Goal: Task Accomplishment & Management: Use online tool/utility

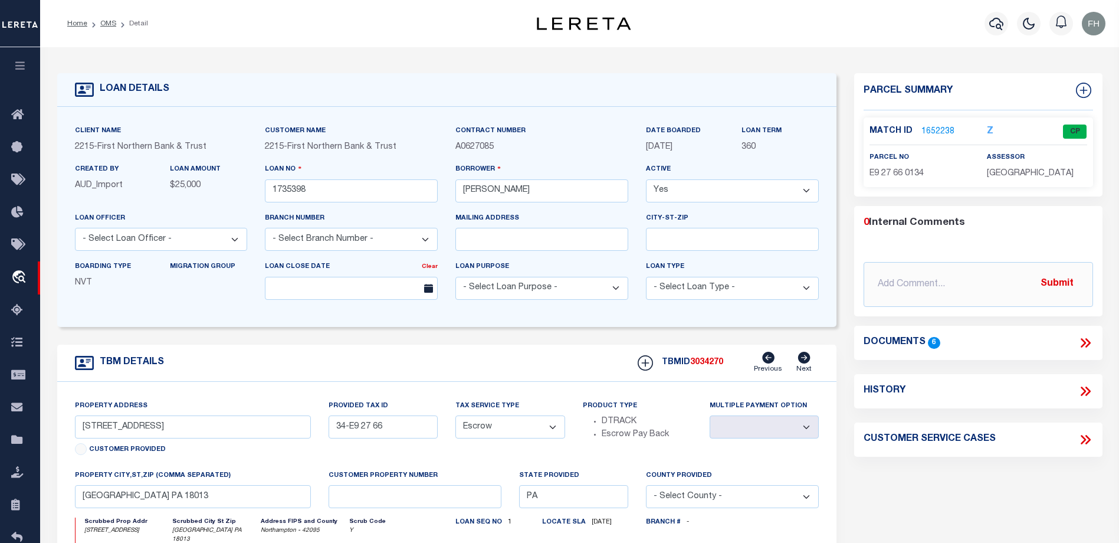
select select "Escrow"
click at [930, 130] on link "1652238" at bounding box center [937, 132] width 33 height 12
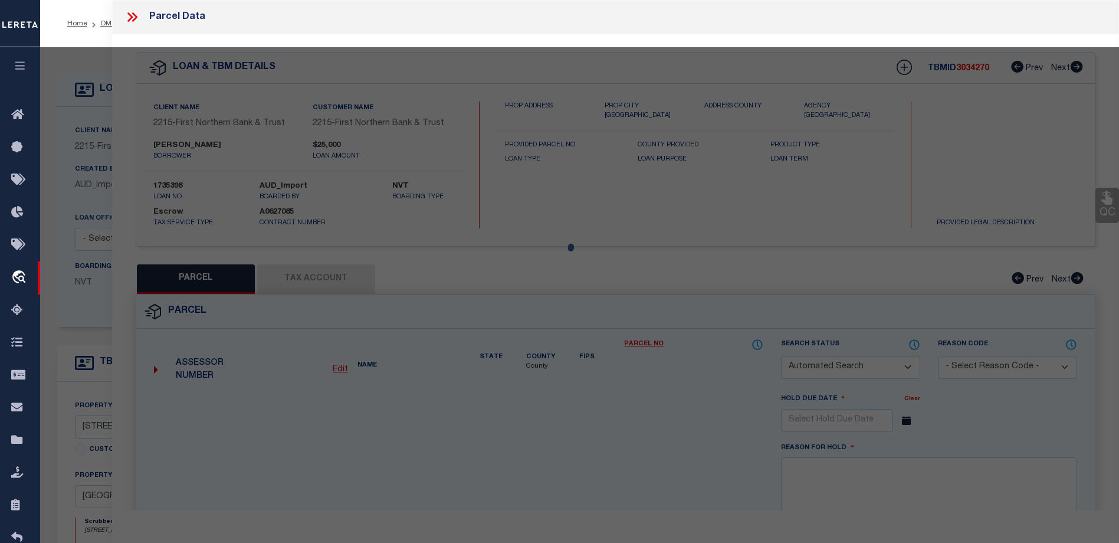
checkbox input "false"
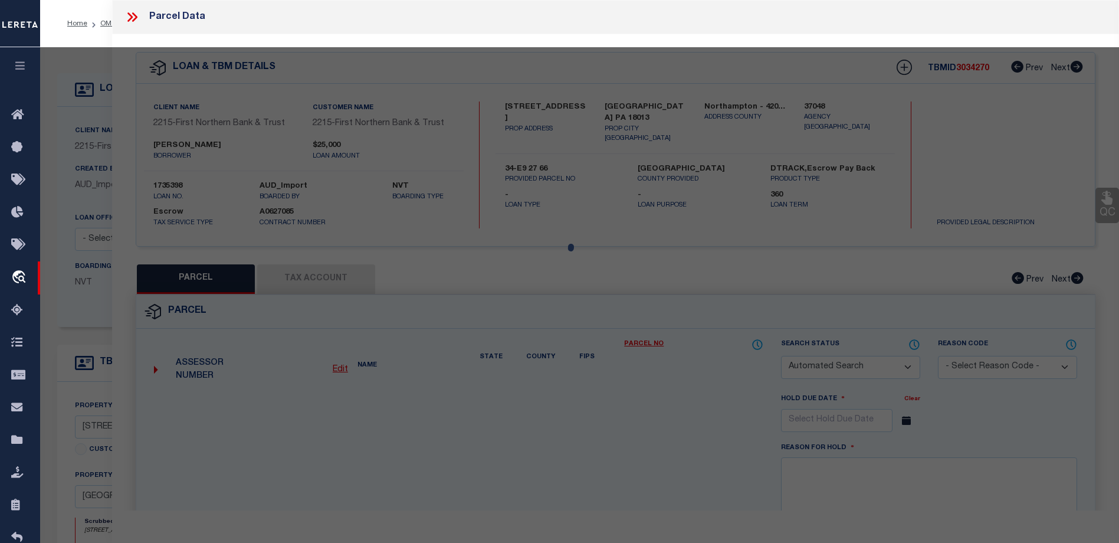
select select "CP"
type input "[PERSON_NAME]"
select select "AGF"
select select "ADD"
type input "[STREET_ADDRESS]"
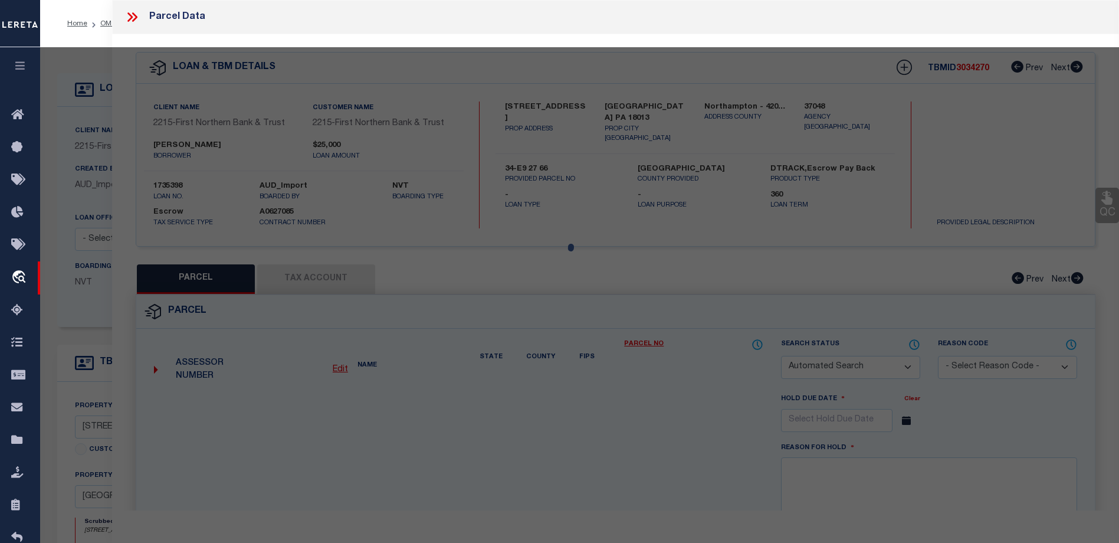
type textarea "CAMA Acres 9.18 [GEOGRAPHIC_DATA][US_STATE]"
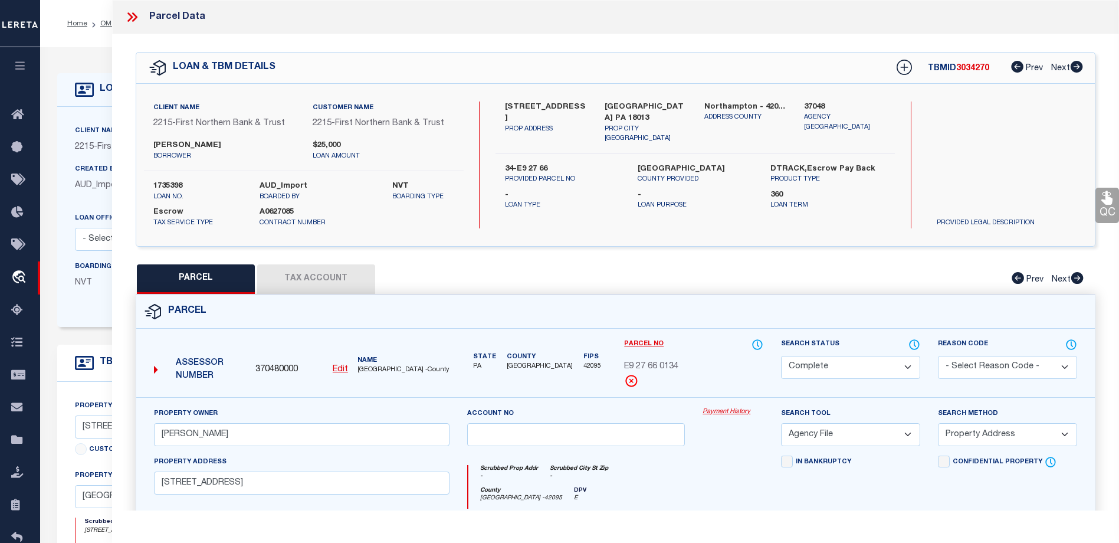
click at [721, 410] on link "Payment History" at bounding box center [732, 412] width 61 height 10
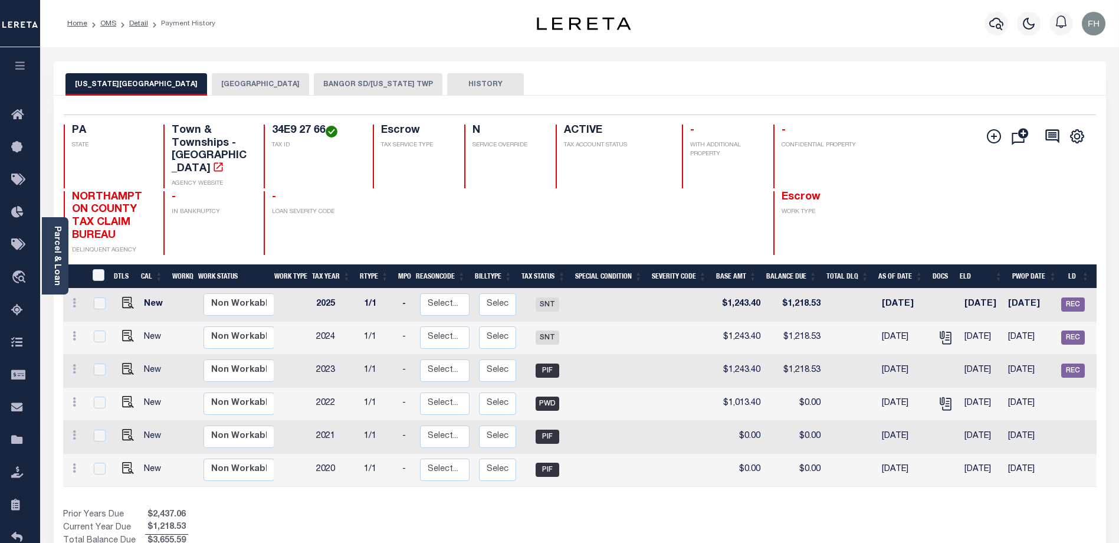
click at [1095, 22] on img "button" at bounding box center [1094, 24] width 24 height 24
click at [1051, 80] on span "Sign out" at bounding box center [1047, 84] width 34 height 8
